Goal: Task Accomplishment & Management: Manage account settings

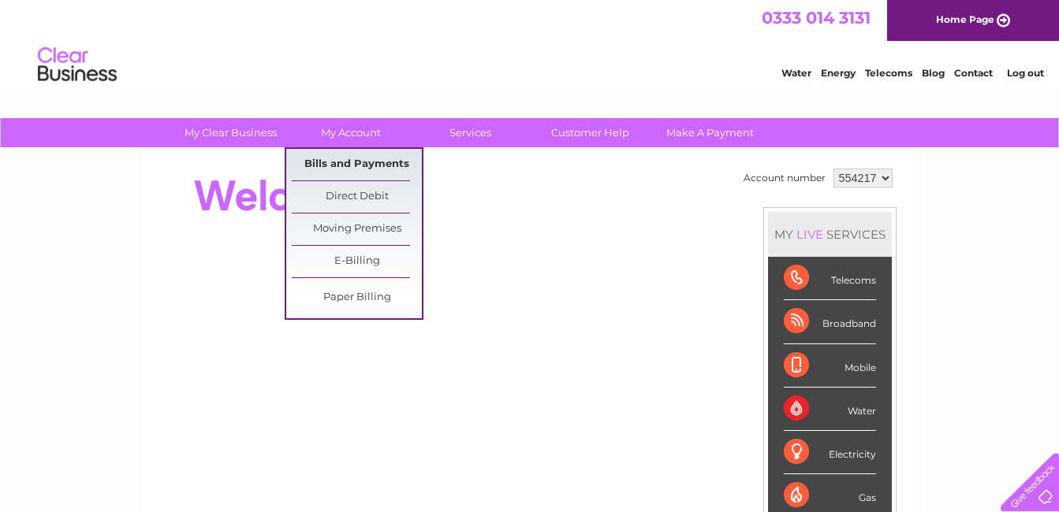
click at [335, 159] on link "Bills and Payments" at bounding box center [357, 165] width 130 height 32
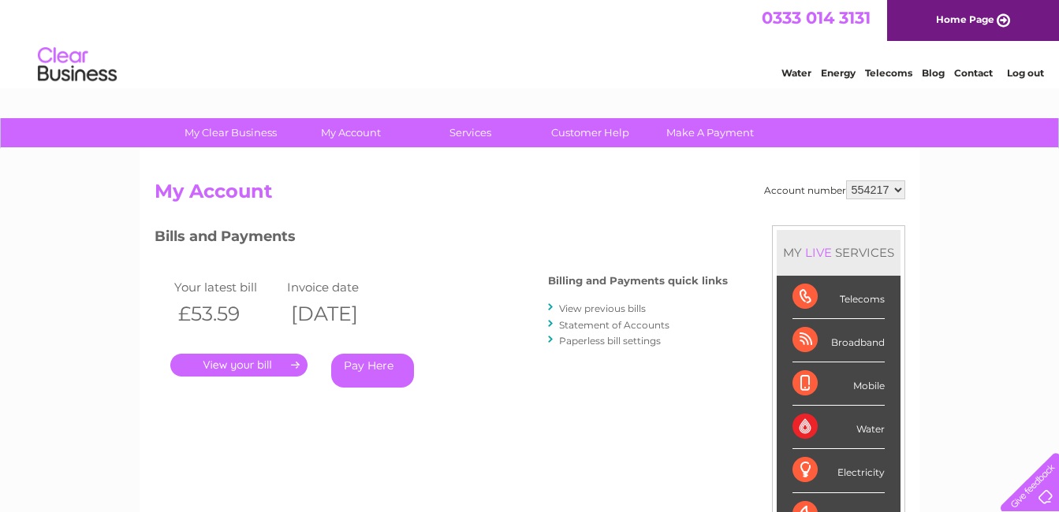
click at [261, 362] on link "." at bounding box center [238, 365] width 137 height 23
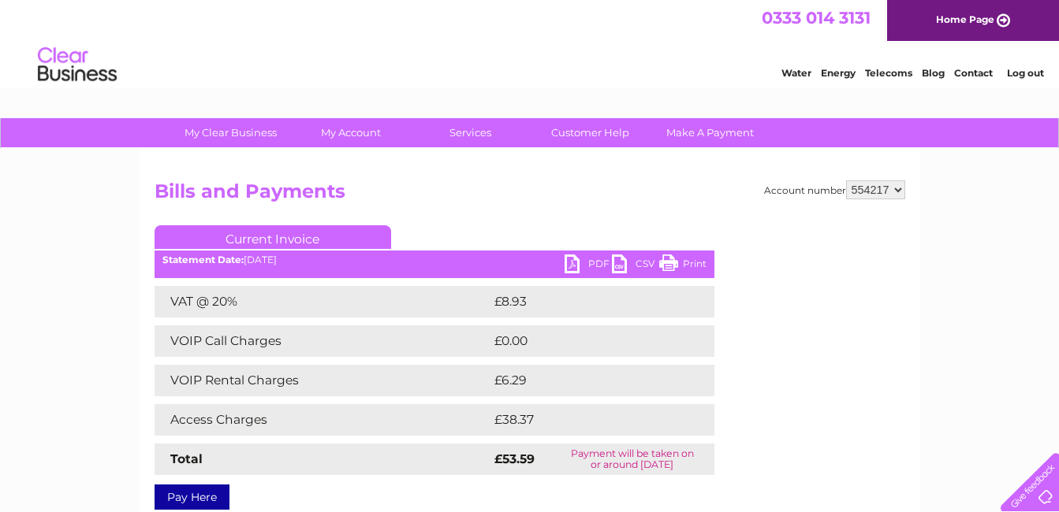
click at [571, 262] on link "PDF" at bounding box center [587, 266] width 47 height 23
